Goal: Task Accomplishment & Management: Manage account settings

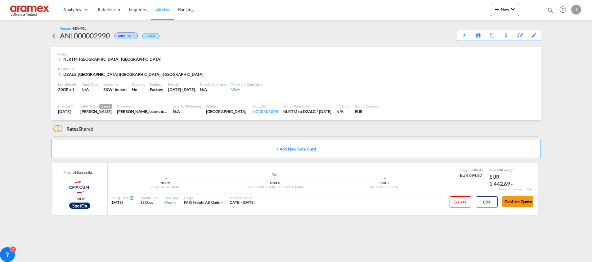
click at [164, 11] on span "Quotes" at bounding box center [162, 9] width 14 height 5
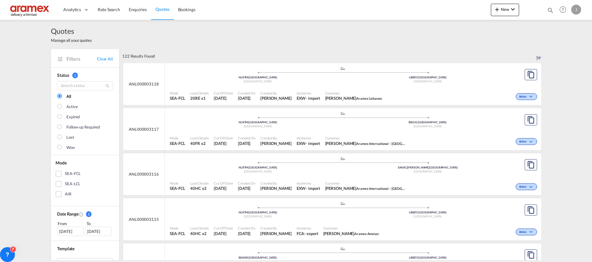
click at [56, 174] on div "SEA-FCL" at bounding box center [59, 174] width 6 height 6
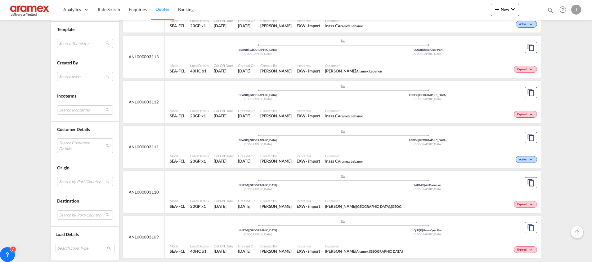
scroll to position [266, 0]
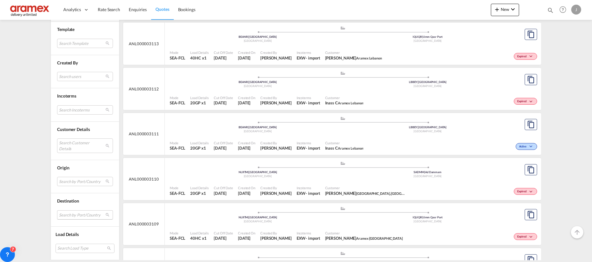
click at [63, 218] on md-select "Search by Port/Country JPNIC nichinan [GEOGRAPHIC_DATA] AEAMF mussafah [GEOGRAP…" at bounding box center [85, 215] width 56 height 9
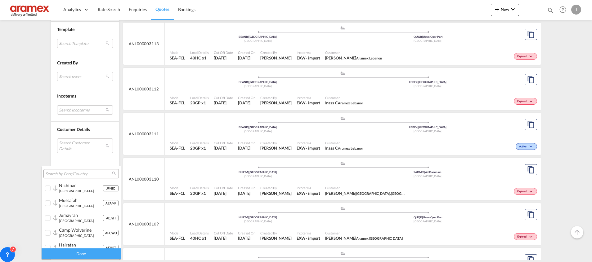
click at [65, 174] on input "search" at bounding box center [78, 175] width 67 height 6
type input "RIO de"
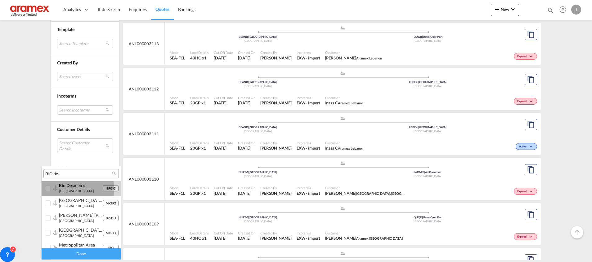
click at [50, 189] on div at bounding box center [48, 189] width 6 height 6
click at [74, 253] on div "Done" at bounding box center [81, 254] width 79 height 11
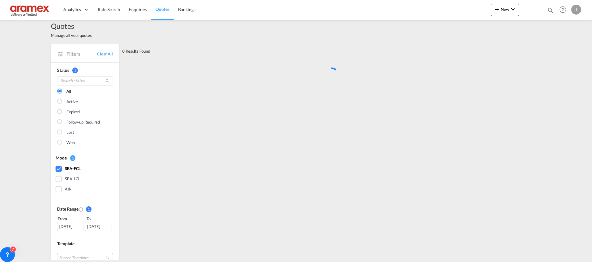
scroll to position [0, 0]
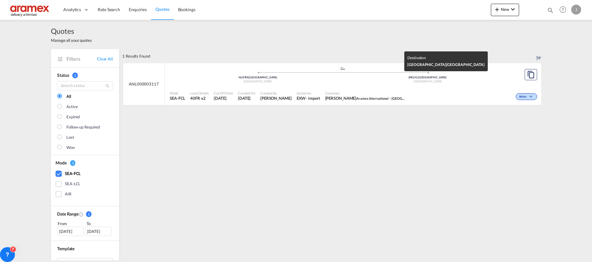
click at [488, 83] on div "[GEOGRAPHIC_DATA]" at bounding box center [428, 82] width 170 height 4
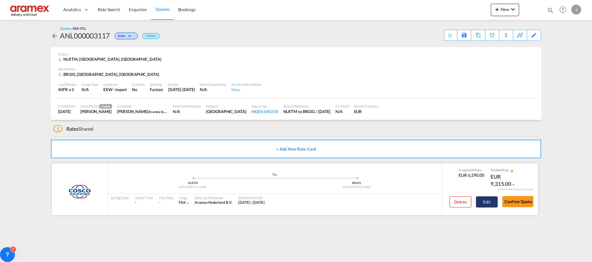
click at [490, 202] on button "Edit" at bounding box center [487, 202] width 22 height 11
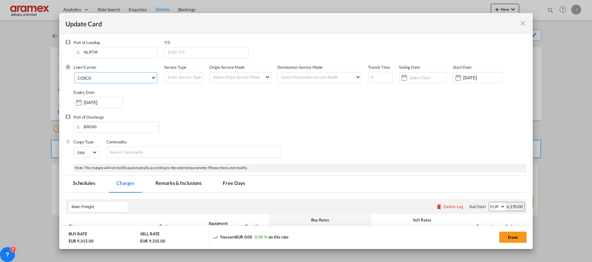
click at [101, 81] on span "COSCO" at bounding box center [114, 78] width 73 height 6
type md-option "55"
type md-option "1195"
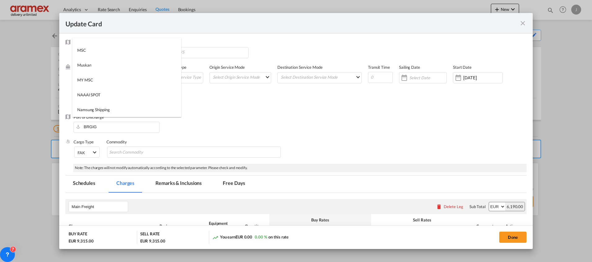
type md-option "2"
click at [101, 81] on md-option "MAERSK LINE" at bounding box center [126, 77] width 109 height 15
click at [419, 78] on input "Update Card Port ..." at bounding box center [427, 77] width 37 height 5
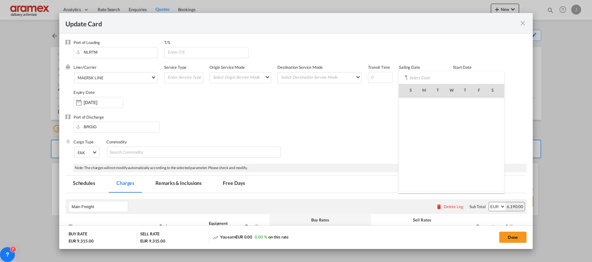
scroll to position [576, 0]
click at [466, 145] on span "18" at bounding box center [465, 144] width 12 height 12
type input "[DATE]"
click at [434, 76] on input "[DATE]" at bounding box center [428, 77] width 39 height 5
click at [464, 144] on span "18" at bounding box center [465, 144] width 12 height 12
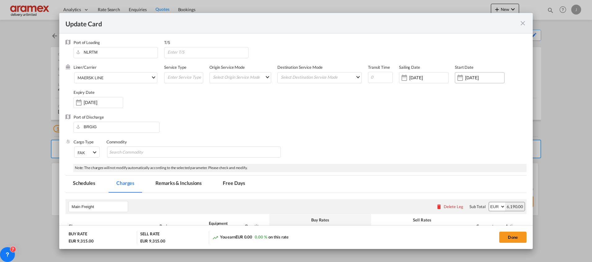
click at [466, 77] on input "[DATE]" at bounding box center [484, 77] width 39 height 5
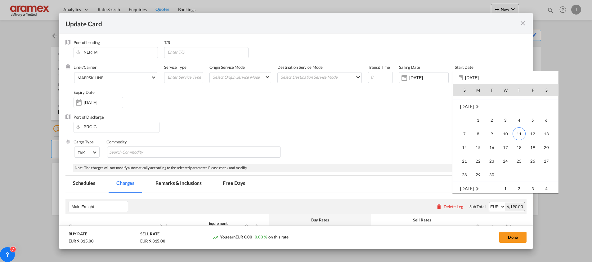
scroll to position [143700, 0]
click at [518, 148] on span "11" at bounding box center [519, 147] width 13 height 13
type input "[DATE]"
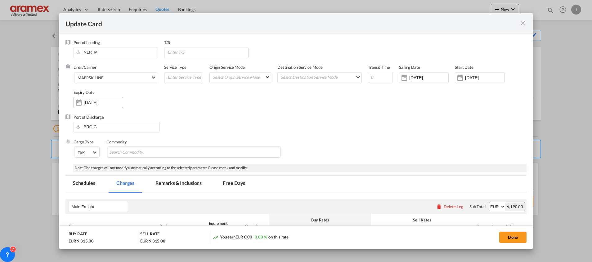
click at [88, 105] on input "[DATE]" at bounding box center [103, 102] width 39 height 5
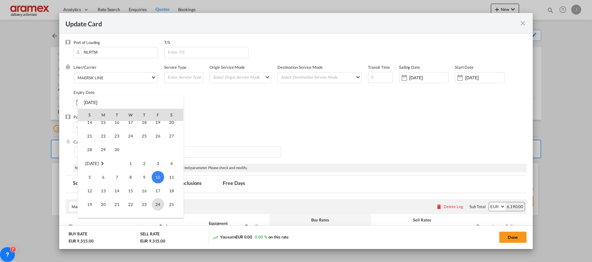
scroll to position [36, 0]
click at [117, 160] on span "30" at bounding box center [117, 161] width 12 height 12
type input "[DATE]"
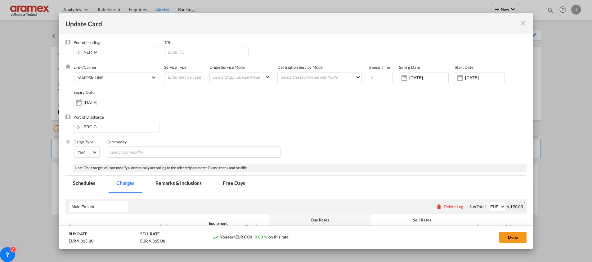
click at [378, 120] on div "Port of Discharge BRGIG" at bounding box center [295, 126] width 461 height 25
click at [182, 181] on md-tab-item "Remarks & Inclusions" at bounding box center [178, 184] width 61 height 17
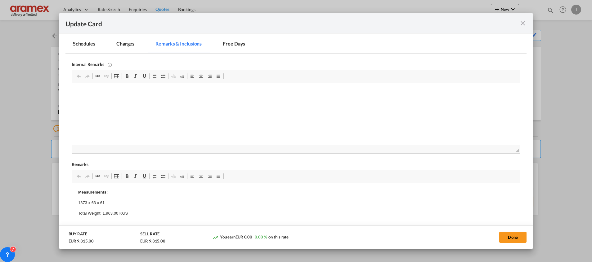
scroll to position [277, 0]
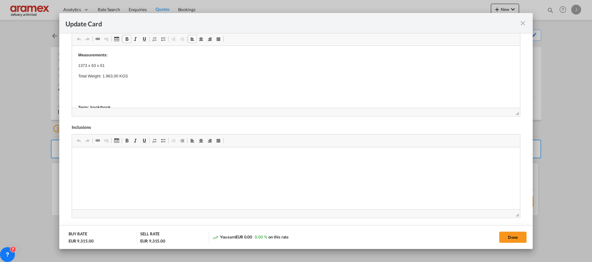
drag, startPoint x: 144, startPoint y: 79, endPoint x: 110, endPoint y: 70, distance: 34.8
drag, startPoint x: 129, startPoint y: 76, endPoint x: 65, endPoint y: 44, distance: 71.2
click at [72, 46] on html "Measurements: 1373 x 63 x 61 Total Weight: 1.963,00 KGS Term: hook/hook Above r…" at bounding box center [296, 262] width 448 height 433
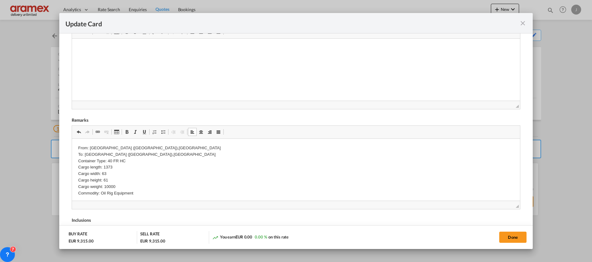
scroll to position [91, 0]
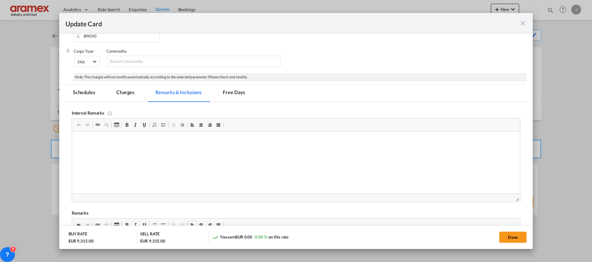
click at [124, 90] on md-tab-item "Charges" at bounding box center [125, 93] width 33 height 17
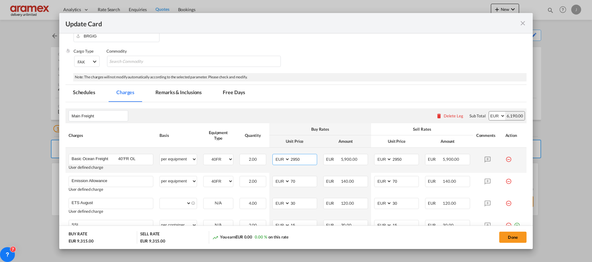
click at [293, 158] on input "2950" at bounding box center [303, 159] width 27 height 9
paste input "5425"
type input "5425"
click at [400, 159] on input "2950" at bounding box center [405, 159] width 27 height 9
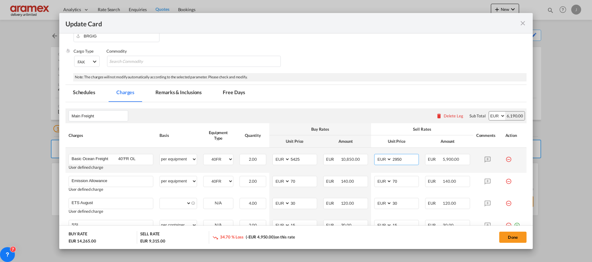
click at [400, 159] on input "2950" at bounding box center [405, 159] width 27 height 9
paste input "5425"
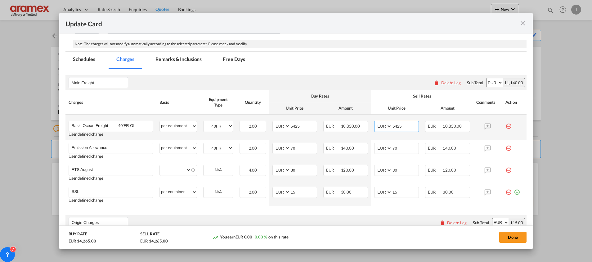
scroll to position [137, 0]
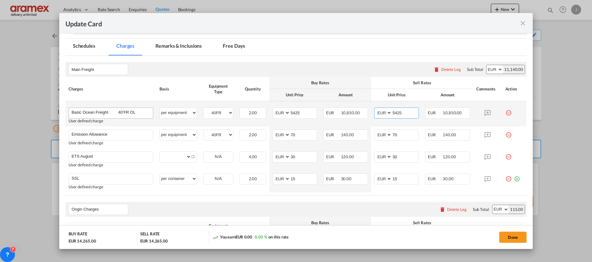
type input "5425"
drag, startPoint x: 116, startPoint y: 113, endPoint x: 147, endPoint y: 114, distance: 30.7
click at [147, 114] on input "Basic Ocean Freight 40’FR OL" at bounding box center [112, 112] width 81 height 9
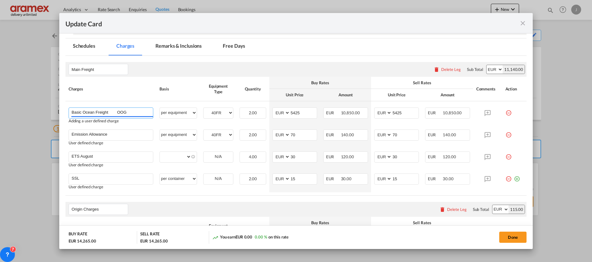
type input "Basic Ocean Freight OOG"
click at [283, 65] on div "Main Freight Please enter leg name Leg Name Already Exists Delete Leg Sub Total…" at bounding box center [295, 69] width 461 height 15
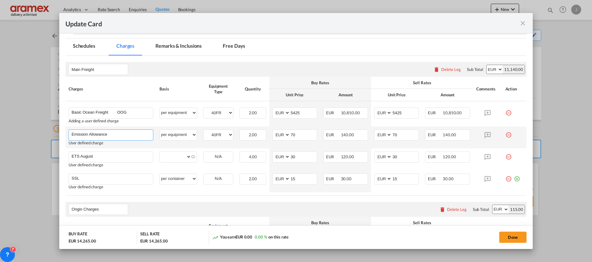
click at [95, 137] on input "Emission Allowance" at bounding box center [112, 134] width 81 height 9
paste input "surcharge SPOT and ST Contract"
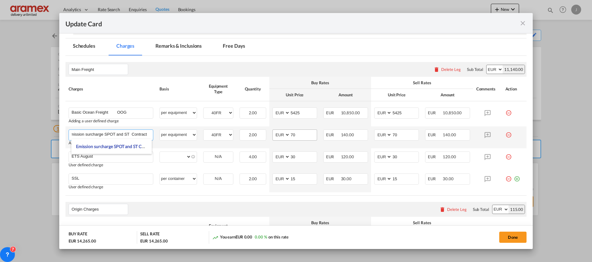
type input "Emission surcharge SPOT and ST Contract"
drag, startPoint x: 301, startPoint y: 134, endPoint x: 274, endPoint y: 135, distance: 27.0
click at [274, 135] on md-input-container "AED AFN ALL AMD ANG AOA ARS AUD AWG AZN BAM BBD BDT BGN BHD BIF BMD BND [PERSON…" at bounding box center [294, 135] width 45 height 11
type input "87"
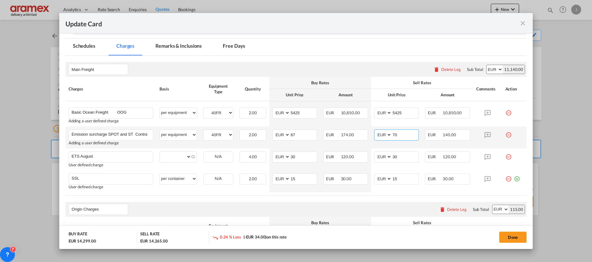
drag, startPoint x: 394, startPoint y: 134, endPoint x: 367, endPoint y: 134, distance: 27.0
click at [374, 134] on md-input-container "AED AFN ALL AMD ANG AOA ARS AUD AWG AZN BAM BBD BDT BGN BHD BIF BMD BND [PERSON…" at bounding box center [396, 135] width 45 height 11
type input "87"
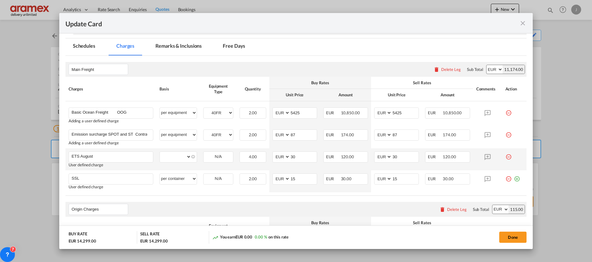
click at [505, 155] on md-icon "icon-minus-circle-outline red-400-fg" at bounding box center [508, 155] width 6 height 6
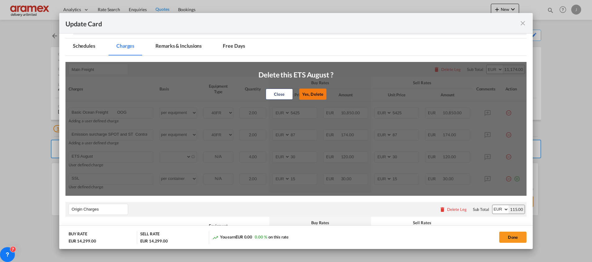
click at [311, 94] on button "Yes, Delete" at bounding box center [312, 94] width 27 height 11
type input "SSL"
select select "per container"
type input "15"
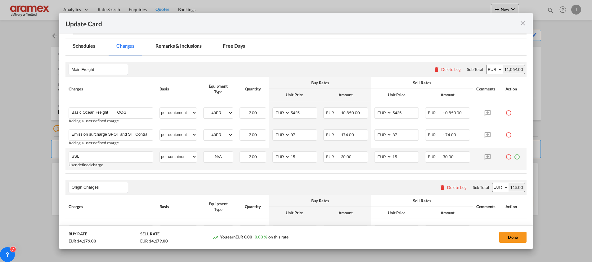
click at [505, 158] on md-icon "icon-minus-circle-outline red-400-fg" at bounding box center [508, 155] width 6 height 6
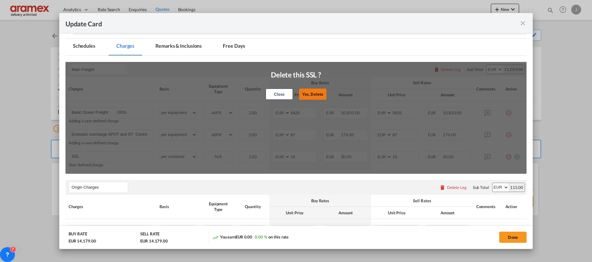
click at [313, 93] on button "Yes, Delete" at bounding box center [312, 94] width 27 height 11
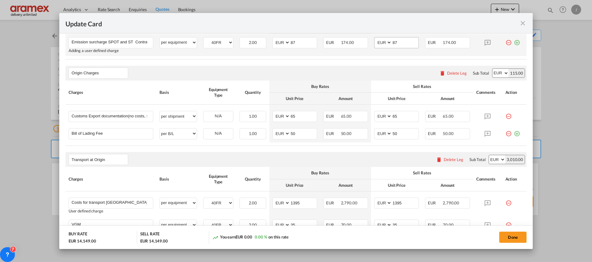
scroll to position [231, 0]
drag, startPoint x: 298, startPoint y: 132, endPoint x: 276, endPoint y: 132, distance: 22.0
click at [276, 132] on md-input-container "AED AFN ALL AMD ANG AOA ARS AUD AWG AZN BAM BBD BDT BGN BHD BIF BMD BND BOB BRL…" at bounding box center [294, 133] width 45 height 11
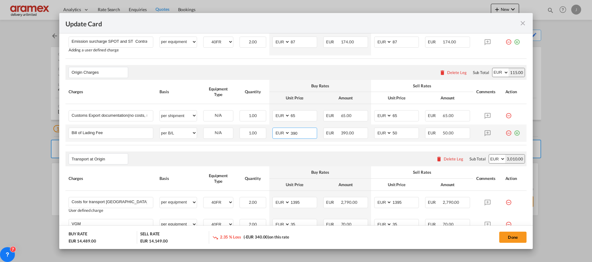
click at [298, 131] on input "390" at bounding box center [303, 132] width 27 height 9
click at [295, 131] on input "3900" at bounding box center [303, 132] width 27 height 9
type input "30"
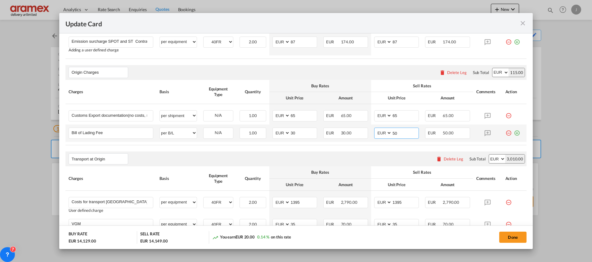
drag, startPoint x: 398, startPoint y: 131, endPoint x: 372, endPoint y: 132, distance: 26.4
click at [374, 132] on md-input-container "AED AFN ALL AMD ANG AOA ARS AUD AWG AZN BAM BBD BDT BGN BHD BIF BMD BND BOB BRL…" at bounding box center [396, 133] width 45 height 11
type input "30"
click at [321, 155] on div "Transport at Origin Please enter leg name Leg Name Already Exists Delete Leg Su…" at bounding box center [295, 159] width 461 height 15
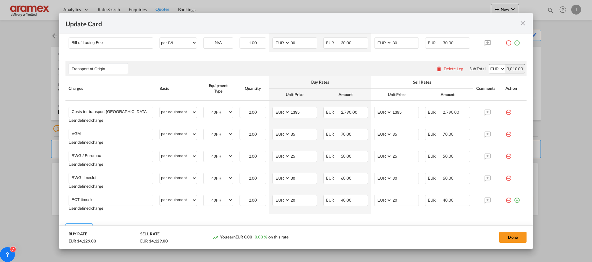
scroll to position [324, 0]
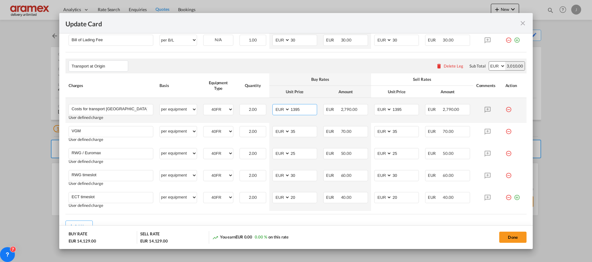
drag, startPoint x: 303, startPoint y: 110, endPoint x: 284, endPoint y: 109, distance: 18.9
click at [284, 109] on md-input-container "AED AFN ALL AMD ANG AOA ARS AUD AWG AZN BAM BBD BDT BGN BHD BIF BMD BND [PERSON…" at bounding box center [294, 109] width 45 height 11
type input "700"
drag, startPoint x: 405, startPoint y: 108, endPoint x: 369, endPoint y: 108, distance: 36.0
click at [374, 108] on md-input-container "AED AFN ALL AMD ANG AOA ARS AUD AWG AZN BAM BBD BDT BGN BHD BIF BMD BND [PERSON…" at bounding box center [396, 109] width 45 height 11
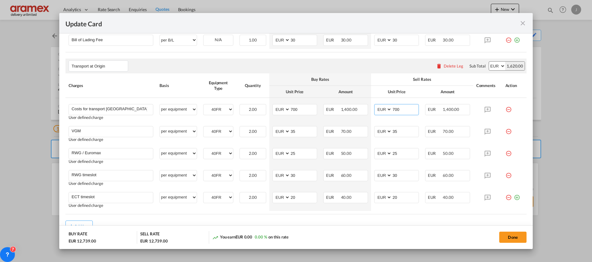
type input "700"
click at [289, 225] on div "Add Leg" at bounding box center [295, 226] width 461 height 11
click at [403, 227] on md-dialog-actions "BUY RATE EUR 12,739.00 SELL RATE EUR 12,739.00 You earn EUR 0.00 0.00 % on this…" at bounding box center [295, 238] width 473 height 24
click at [74, 132] on input "VGM" at bounding box center [112, 131] width 81 height 9
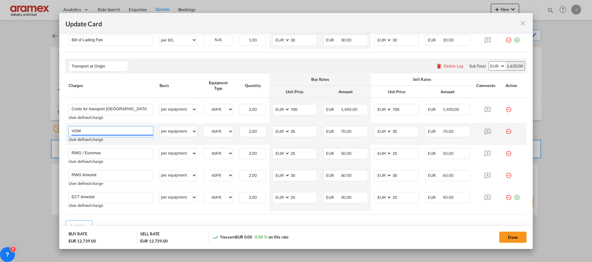
click at [74, 132] on input "VGM" at bounding box center [112, 131] width 81 height 9
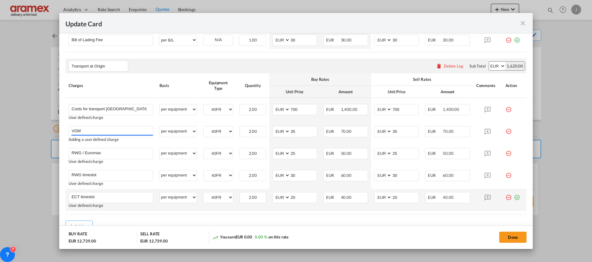
click at [514, 198] on md-icon "icon-plus-circle-outline green-400-fg" at bounding box center [517, 195] width 6 height 6
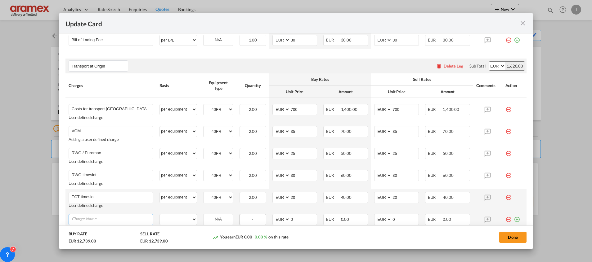
paste input "VGM"
type input "VGM"
drag, startPoint x: 186, startPoint y: 223, endPoint x: 186, endPoint y: 213, distance: 9.6
click at [186, 223] on select "per equipment per container per B/L per shipping bill per shipment % on pickup …" at bounding box center [178, 220] width 37 height 10
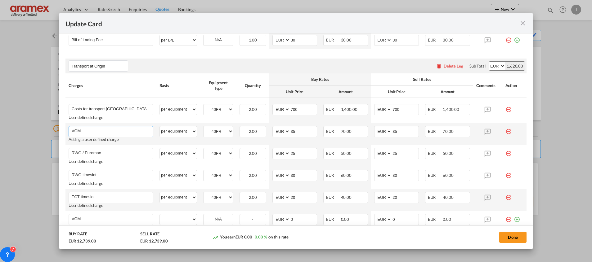
click at [89, 129] on input "VGM" at bounding box center [112, 131] width 81 height 9
type input "V"
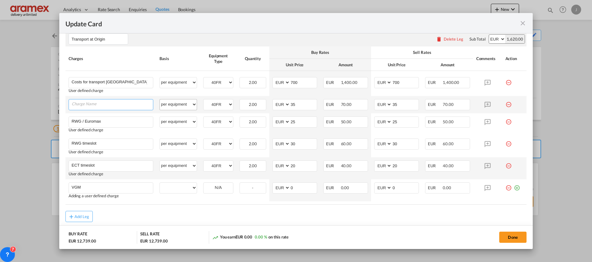
scroll to position [371, 0]
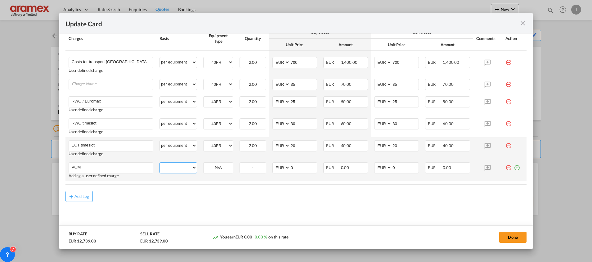
click at [183, 169] on select "per equipment per container per B/L per shipping bill per shipment % on pickup …" at bounding box center [178, 168] width 37 height 10
select select "per equipment"
click at [160, 163] on select "per equipment per container per B/L per shipping bill per shipment % on pickup …" at bounding box center [178, 168] width 37 height 10
click at [216, 172] on select "40FR" at bounding box center [218, 168] width 29 height 8
click at [277, 168] on md-input-container "AED AFN ALL AMD ANG AOA ARS AUD AWG AZN BAM BBD BDT BGN BHD BIF BMD BND BOB BRL…" at bounding box center [294, 168] width 45 height 11
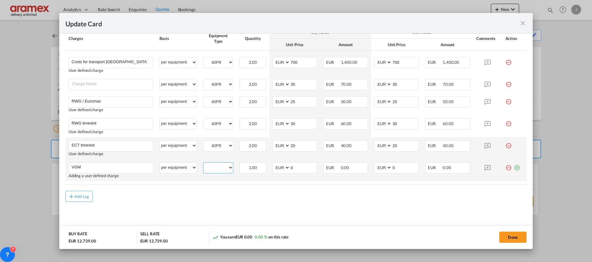
click at [226, 168] on select "40FR" at bounding box center [218, 168] width 29 height 8
select select "40FR"
click at [204, 164] on select "40FR" at bounding box center [218, 168] width 29 height 8
type input "35"
drag, startPoint x: 399, startPoint y: 169, endPoint x: 368, endPoint y: 170, distance: 31.0
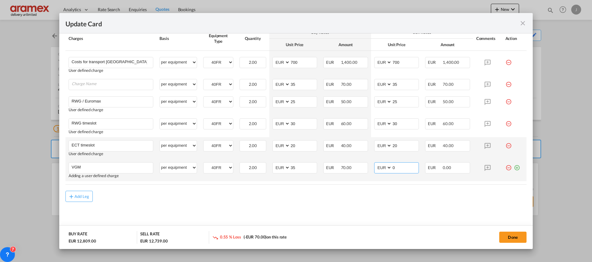
click at [371, 170] on td "AED AFN ALL AMD ANG AOA ARS AUD AWG AZN BAM BBD BDT BGN BHD BIF BMD BND BOB BRL…" at bounding box center [396, 170] width 51 height 22
type input "35"
click at [352, 208] on md-content "Main Freight Please enter leg name Leg Name Already Exists Delete Leg Sub Total…" at bounding box center [295, 29] width 461 height 412
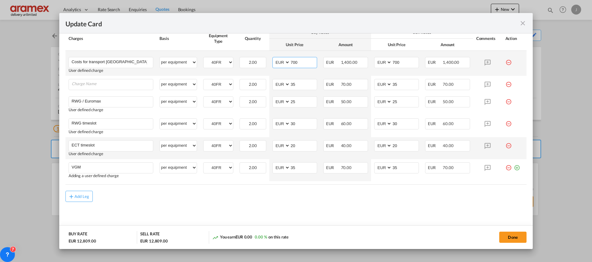
drag, startPoint x: 302, startPoint y: 62, endPoint x: 268, endPoint y: 60, distance: 34.5
click at [269, 60] on td "AED AFN ALL AMD ANG AOA ARS AUD AWG AZN BAM BBD BDT BGN BHD BIF BMD BND [PERSON…" at bounding box center [294, 63] width 51 height 25
type input "1100"
drag, startPoint x: 401, startPoint y: 60, endPoint x: 349, endPoint y: 63, distance: 51.5
click at [365, 61] on tr "Costs for transport [GEOGRAPHIC_DATA] – [GEOGRAPHIC_DATA] + Loading & stuffing …" at bounding box center [295, 63] width 461 height 25
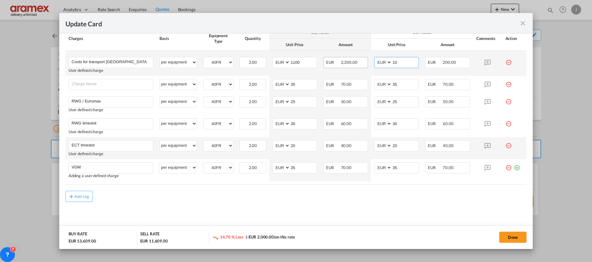
type input "1"
type input "1100"
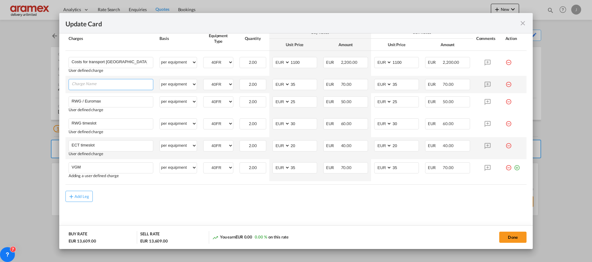
click at [111, 84] on input "Charge Name" at bounding box center [112, 83] width 81 height 9
paste input "stuffing, lashing"
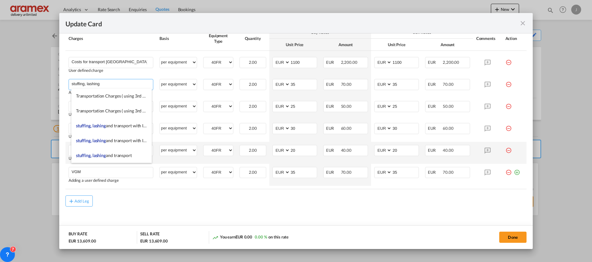
type input "stuffing, lashing"
drag, startPoint x: 321, startPoint y: 233, endPoint x: 294, endPoint y: 132, distance: 104.8
click at [321, 230] on md-dialog-actions "BUY RATE EUR 13,609.00 SELL RATE EUR 13,609.00 You earn EUR 0.00 0.00 % on this…" at bounding box center [295, 238] width 473 height 24
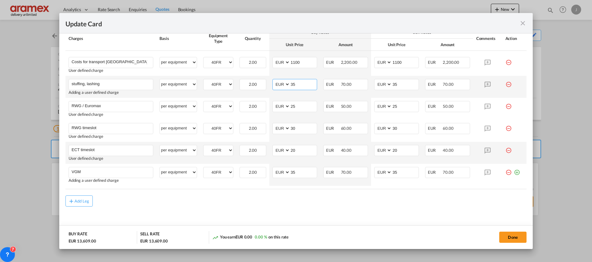
click at [306, 88] on input "35" at bounding box center [303, 83] width 27 height 9
drag, startPoint x: 294, startPoint y: 84, endPoint x: 267, endPoint y: 87, distance: 27.7
click at [269, 87] on td "AED AFN ALL AMD ANG AOA ARS AUD AWG AZN BAM BBD BDT BGN BHD BIF BMD BND [PERSON…" at bounding box center [294, 87] width 51 height 22
type input "1395"
drag, startPoint x: 398, startPoint y: 83, endPoint x: 340, endPoint y: 82, distance: 57.4
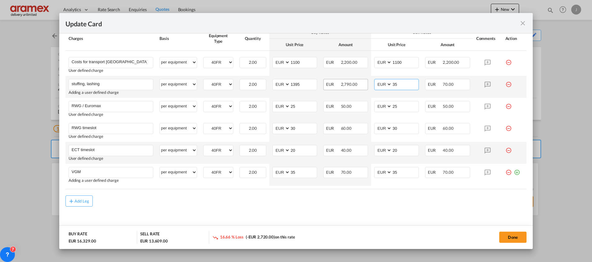
click at [342, 82] on tr "stuffing, lashing Please Enter User Defined Charges Cannot Be Published Adding …" at bounding box center [295, 87] width 461 height 22
type input "1395"
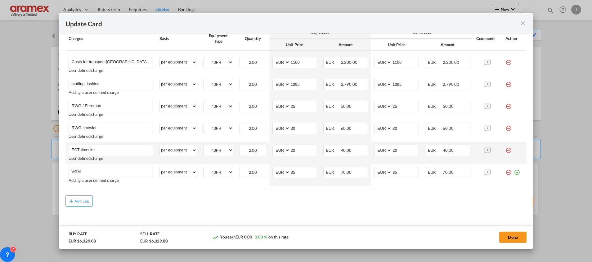
click at [370, 231] on div "Done" at bounding box center [438, 237] width 177 height 13
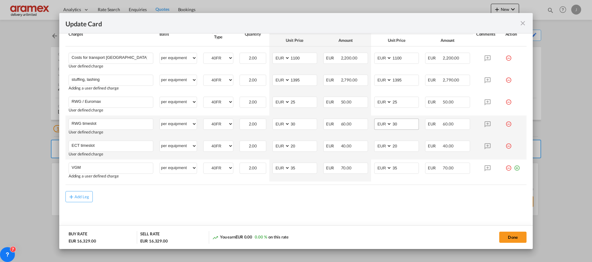
scroll to position [375, 0]
click at [510, 238] on button "Done" at bounding box center [512, 237] width 27 height 11
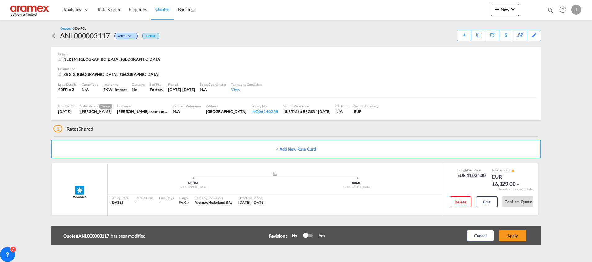
click at [510, 238] on button "Apply" at bounding box center [512, 236] width 27 height 11
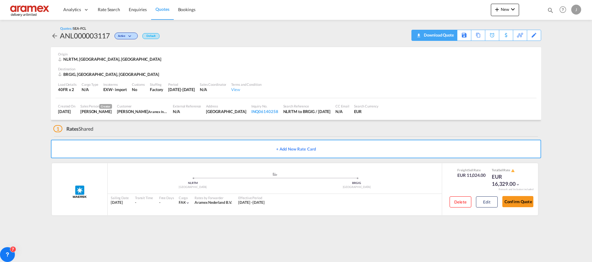
click at [447, 37] on div "Download Quote" at bounding box center [438, 35] width 32 height 10
click at [490, 205] on button "Edit" at bounding box center [487, 202] width 22 height 11
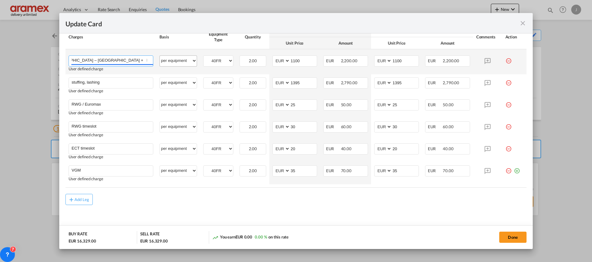
scroll to position [0, 69]
drag, startPoint x: 132, startPoint y: 58, endPoint x: 161, endPoint y: 58, distance: 28.9
click at [161, 58] on tr "Costs for transport [GEOGRAPHIC_DATA] – [GEOGRAPHIC_DATA] + Loading & stuffing …" at bounding box center [295, 61] width 461 height 25
click at [118, 60] on input "Costs for transport [GEOGRAPHIC_DATA] – [GEOGRAPHIC_DATA] + Loading & stuffing …" at bounding box center [112, 60] width 81 height 9
drag, startPoint x: 87, startPoint y: 58, endPoint x: 205, endPoint y: 61, distance: 117.6
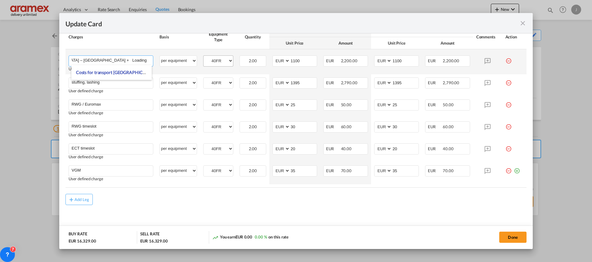
click at [205, 61] on tr "Costs for transport [GEOGRAPHIC_DATA] – [GEOGRAPHIC_DATA] + Loading & stuffing …" at bounding box center [295, 61] width 461 height 25
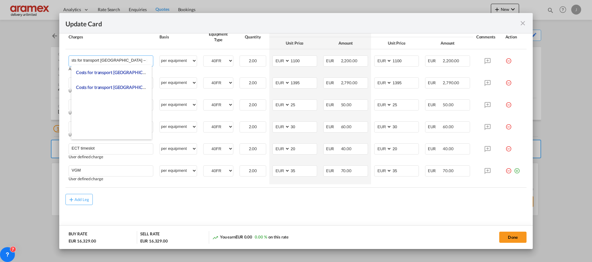
type input "Costs for transport [GEOGRAPHIC_DATA] – [GEOGRAPHIC_DATA]"
click at [367, 226] on md-dialog-actions "BUY RATE EUR 16,329.00 SELL RATE EUR 16,329.00 You earn EUR 0.00 0.00 % on this…" at bounding box center [295, 238] width 473 height 24
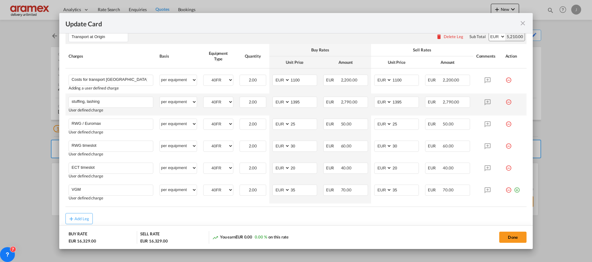
scroll to position [372, 0]
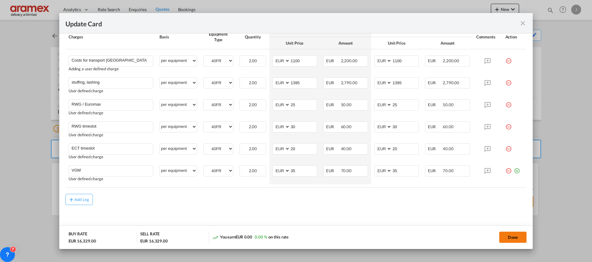
click at [514, 240] on button "Done" at bounding box center [512, 237] width 27 height 11
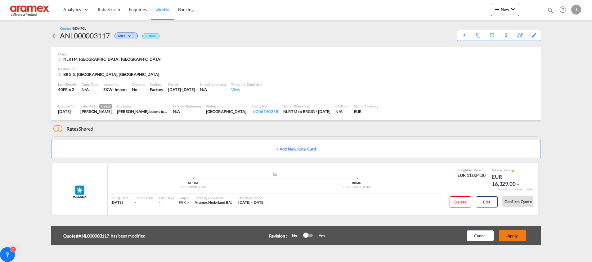
click at [510, 232] on button "Apply" at bounding box center [512, 236] width 27 height 11
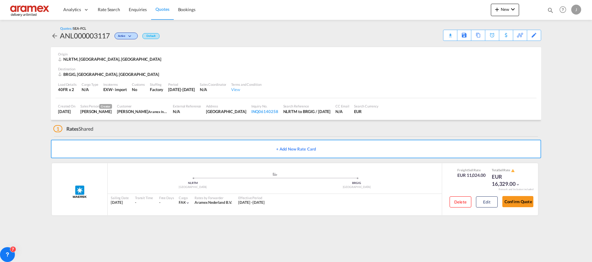
click at [0, 0] on div "Download Quote" at bounding box center [0, 0] width 0 height 0
click at [491, 205] on button "Edit" at bounding box center [487, 202] width 22 height 11
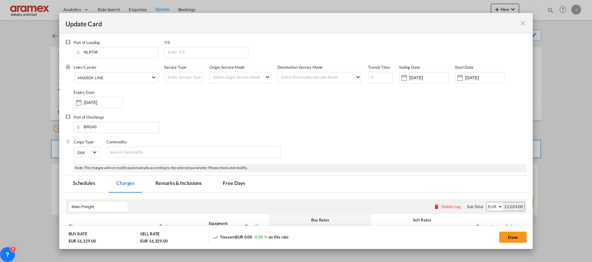
click at [173, 176] on md-tab-item "Remarks & Inclusions" at bounding box center [178, 184] width 61 height 17
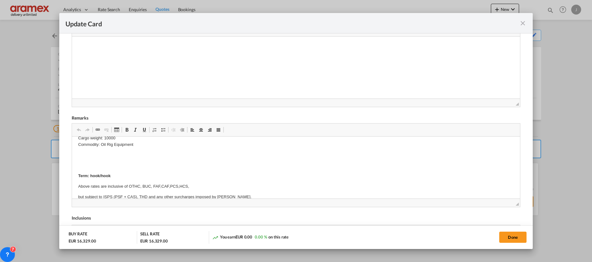
scroll to position [0, 0]
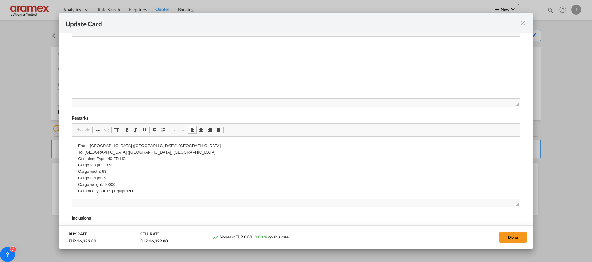
drag, startPoint x: 85, startPoint y: 165, endPoint x: 136, endPoint y: 219, distance: 74.4
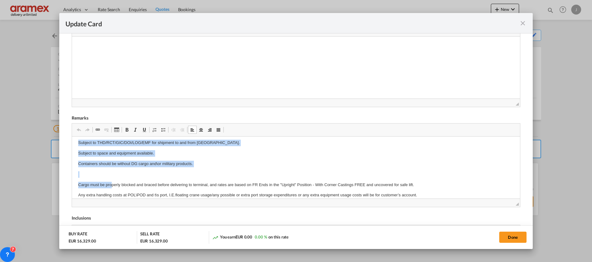
scroll to position [396, 0]
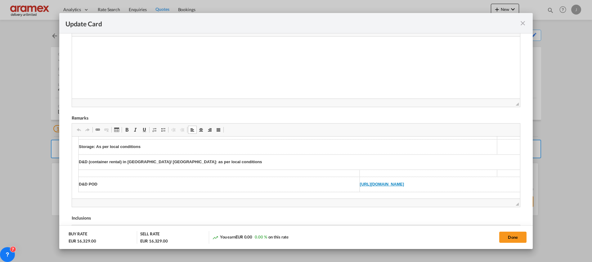
drag, startPoint x: 78, startPoint y: 174, endPoint x: 448, endPoint y: 188, distance: 370.4
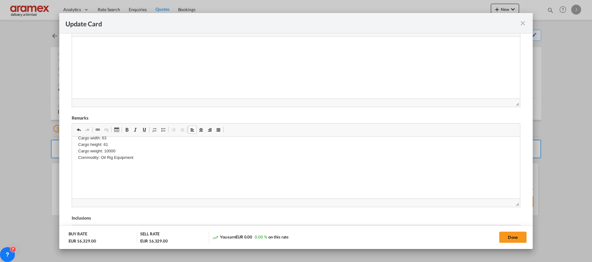
scroll to position [277, 0]
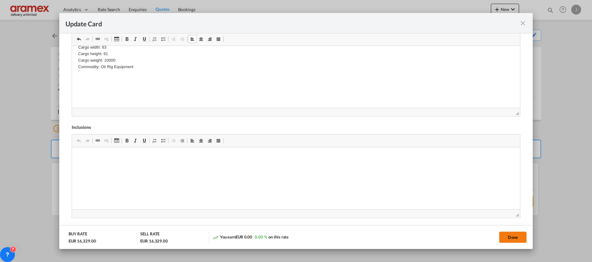
click at [504, 234] on button "Done" at bounding box center [512, 237] width 27 height 11
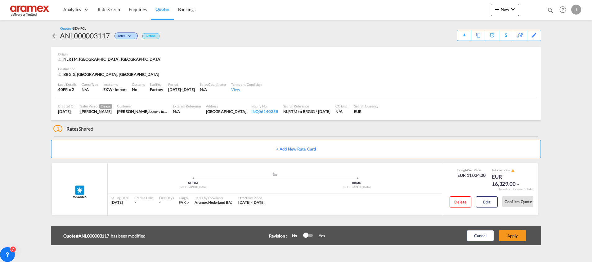
scroll to position [88, 0]
click at [504, 234] on button "Apply" at bounding box center [512, 236] width 27 height 11
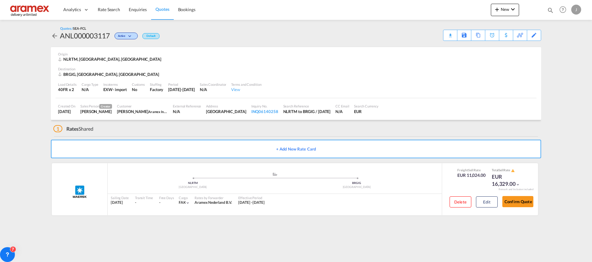
click at [0, 0] on div "Download Quote" at bounding box center [0, 0] width 0 height 0
